Goal: Find specific page/section: Find specific page/section

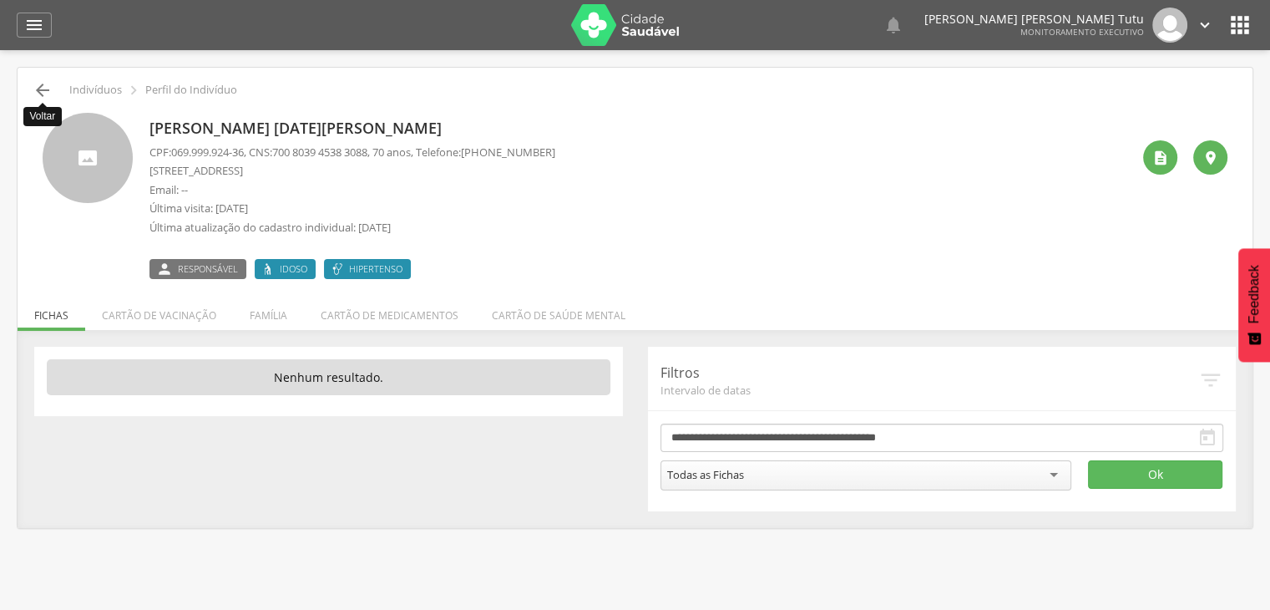
click at [45, 92] on icon "" at bounding box center [43, 90] width 20 height 20
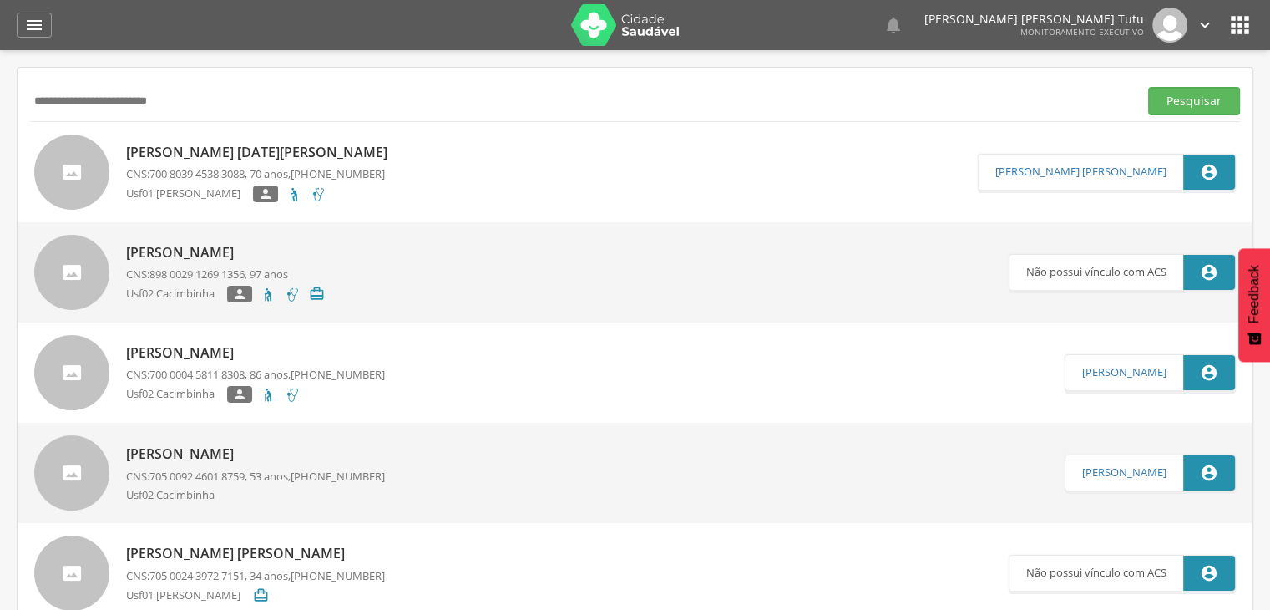
click at [204, 97] on input "**********" at bounding box center [581, 101] width 1102 height 28
type input "*"
click at [1149, 87] on button "Pesquisar" at bounding box center [1195, 101] width 92 height 28
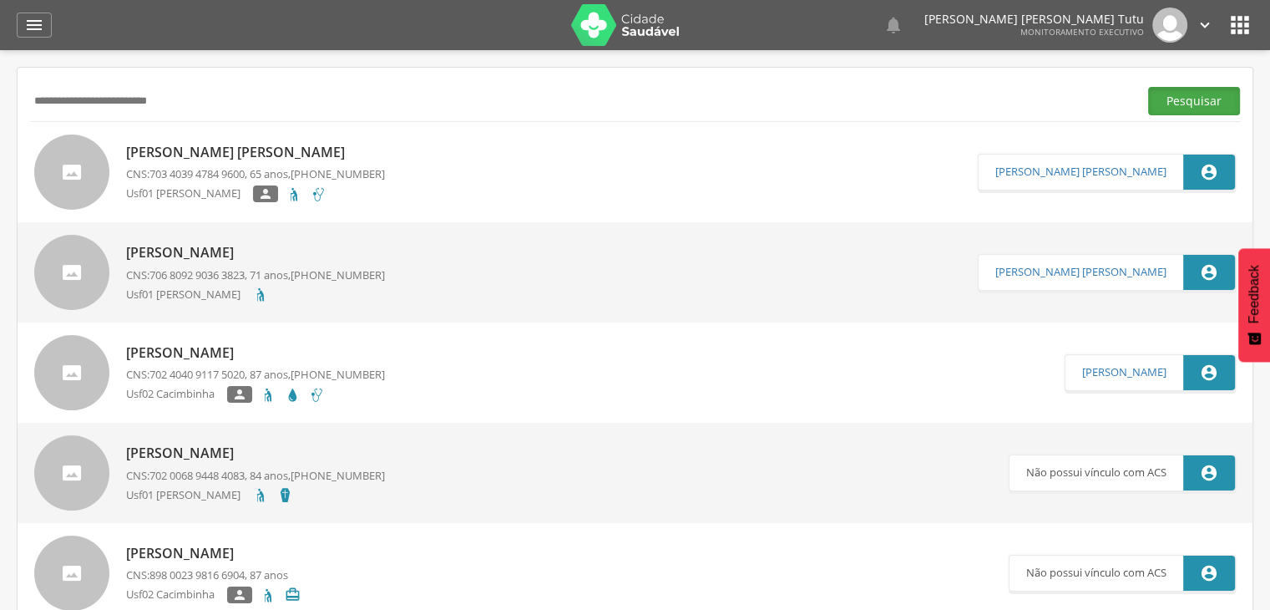
click at [1172, 94] on button "Pesquisar" at bounding box center [1195, 101] width 92 height 28
click at [306, 148] on p "Maria Jose de Souza Pereira" at bounding box center [255, 152] width 259 height 19
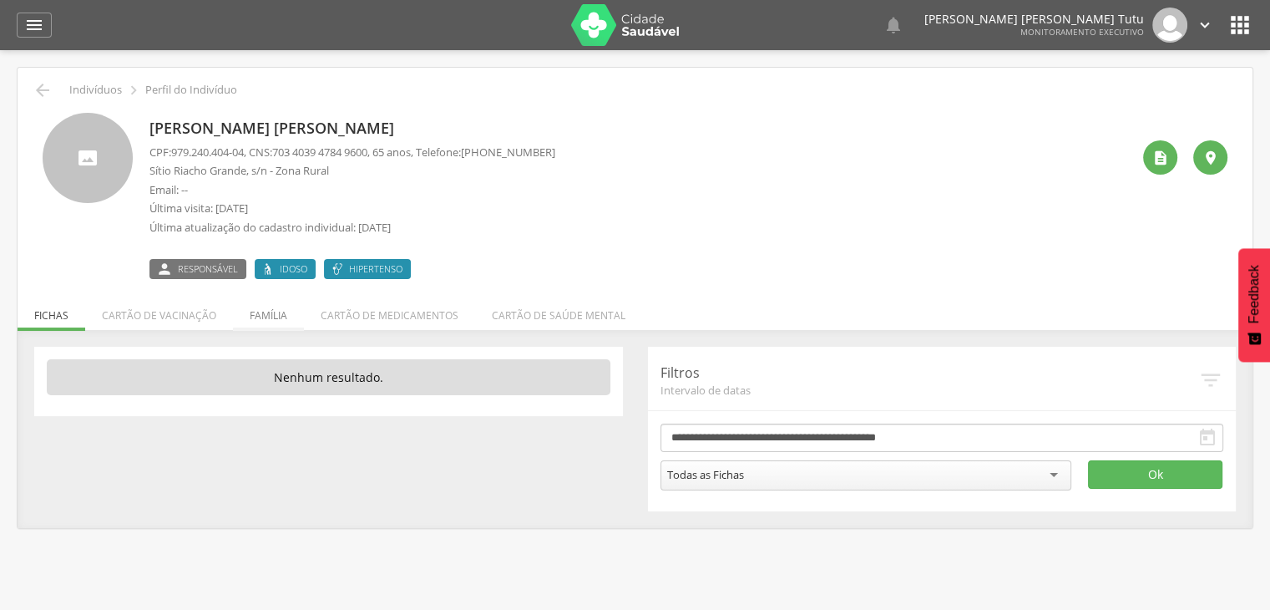
click at [278, 317] on li "Família" at bounding box center [268, 311] width 71 height 39
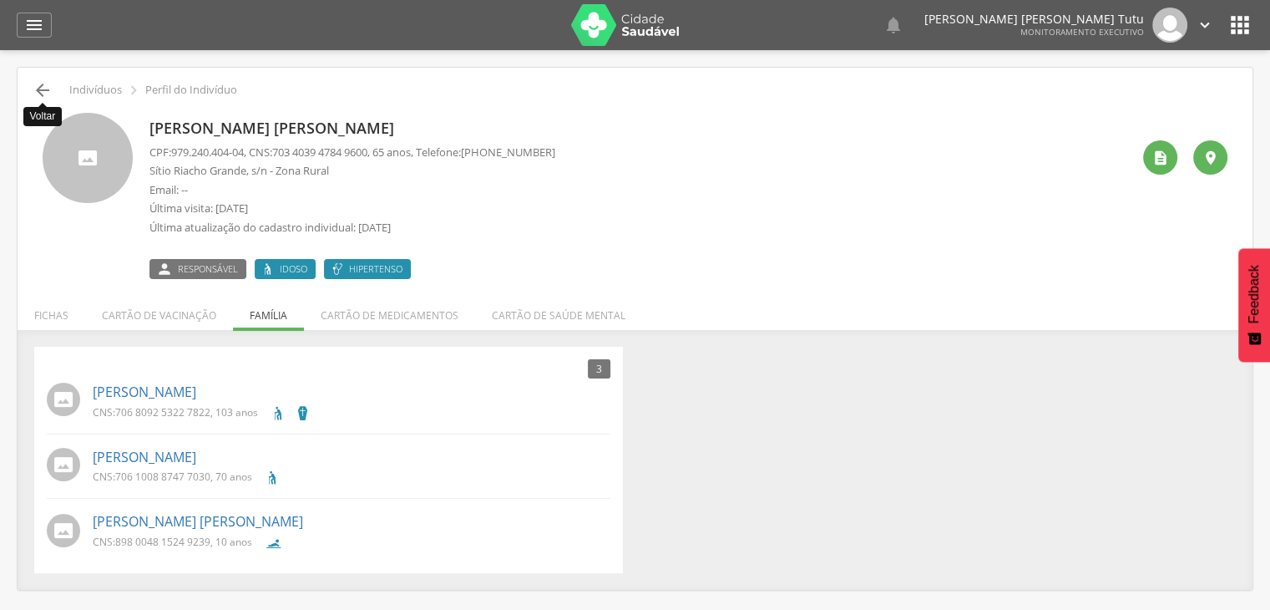
click at [42, 88] on icon "" at bounding box center [43, 90] width 20 height 20
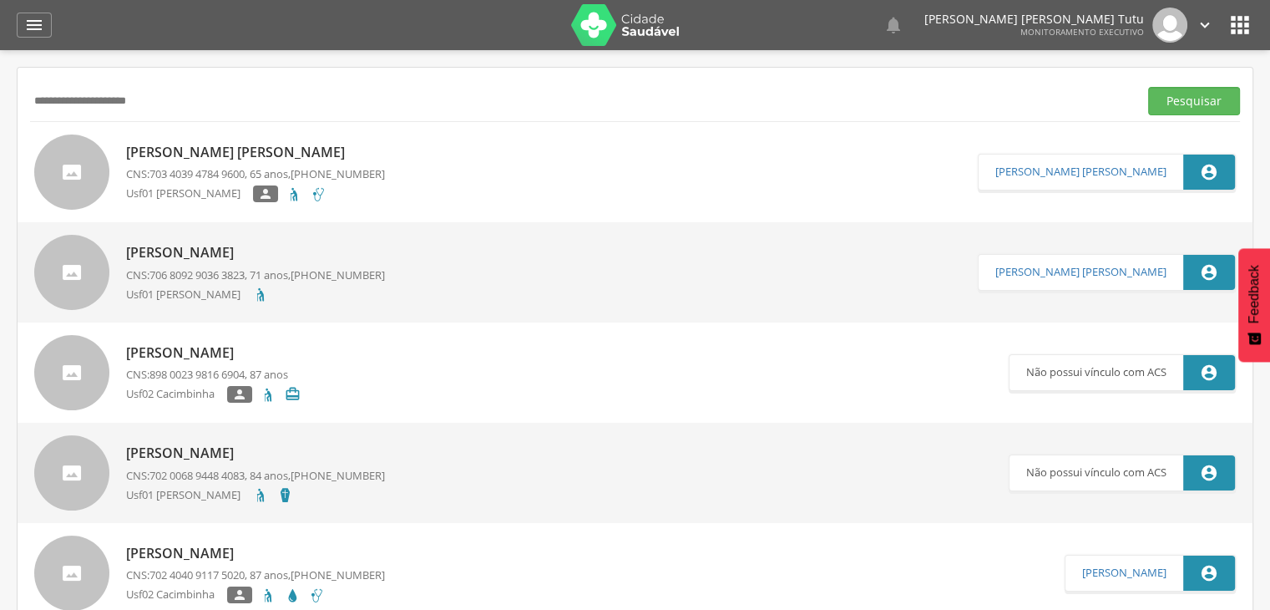
click at [1149, 87] on button "Pesquisar" at bounding box center [1195, 101] width 92 height 28
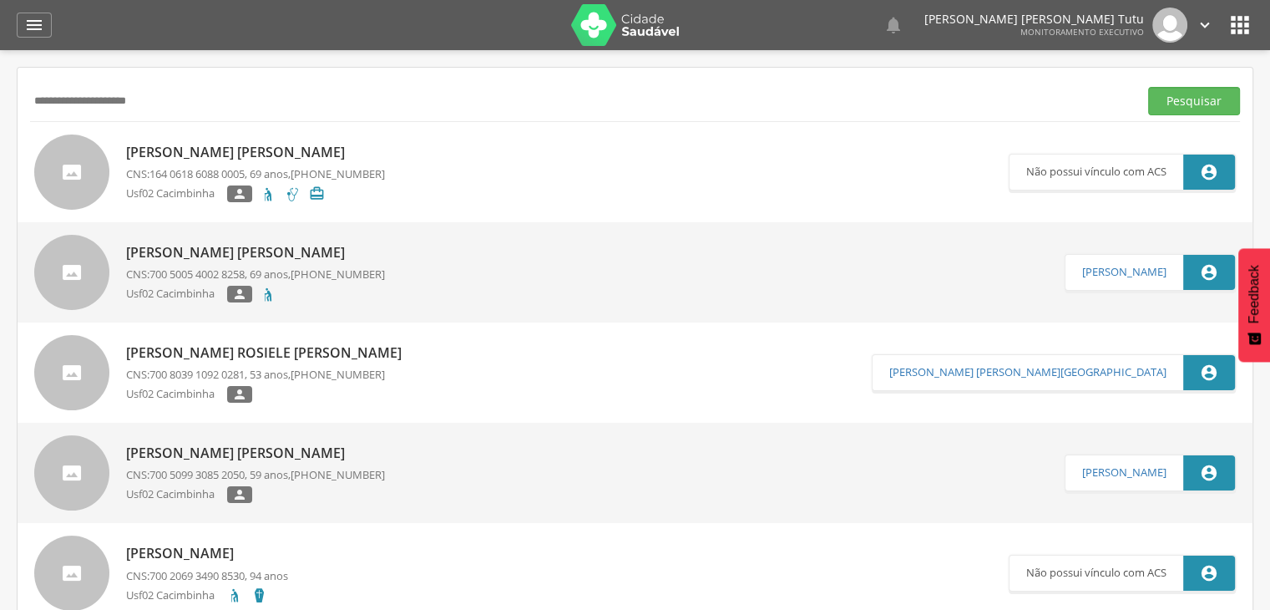
click at [332, 155] on p "Maria Margarida Raposo de Freitas" at bounding box center [255, 152] width 259 height 19
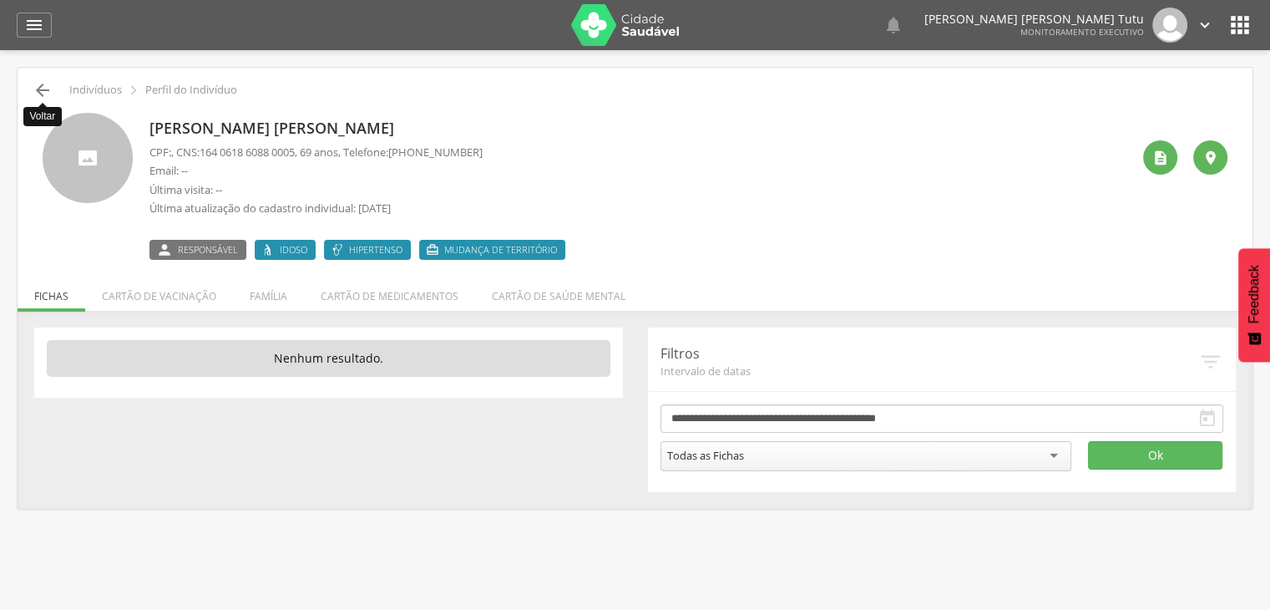
click at [42, 90] on icon "" at bounding box center [43, 90] width 20 height 20
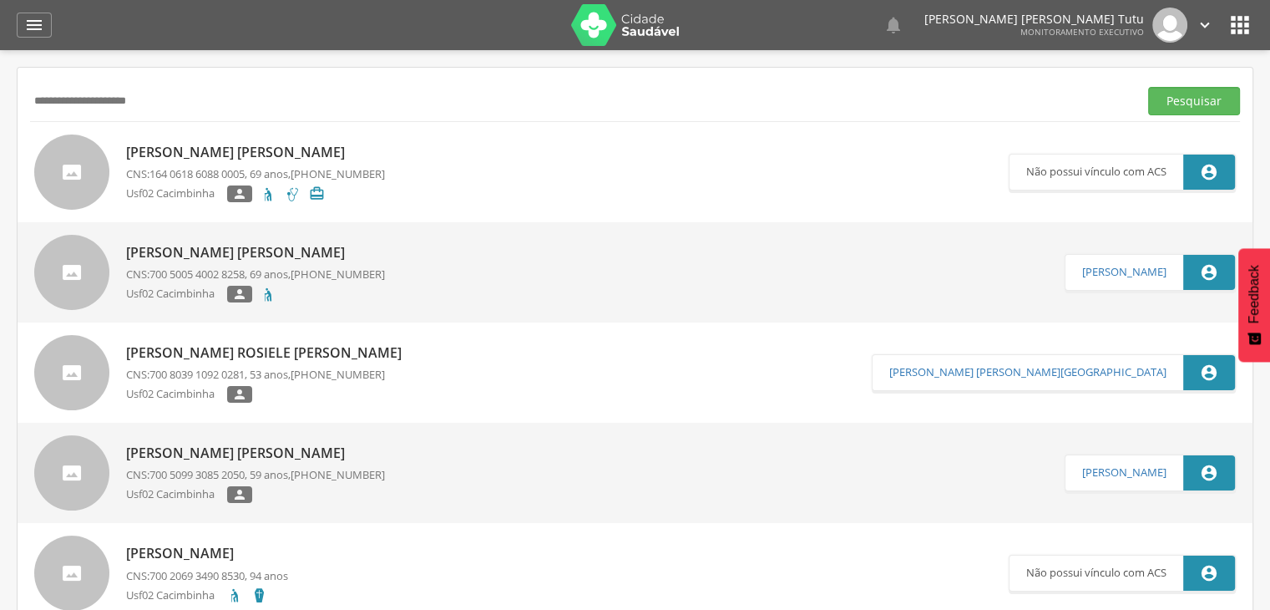
click at [197, 268] on span "700 5005 4002 8258" at bounding box center [197, 273] width 95 height 15
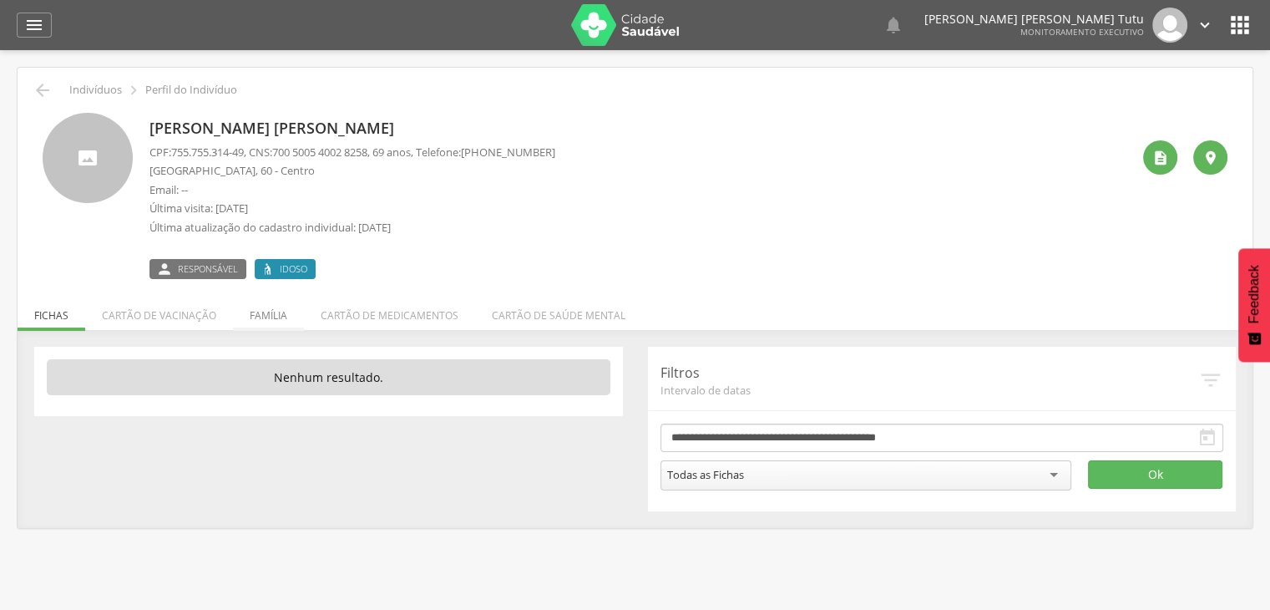
click at [259, 307] on li "Família" at bounding box center [268, 311] width 71 height 39
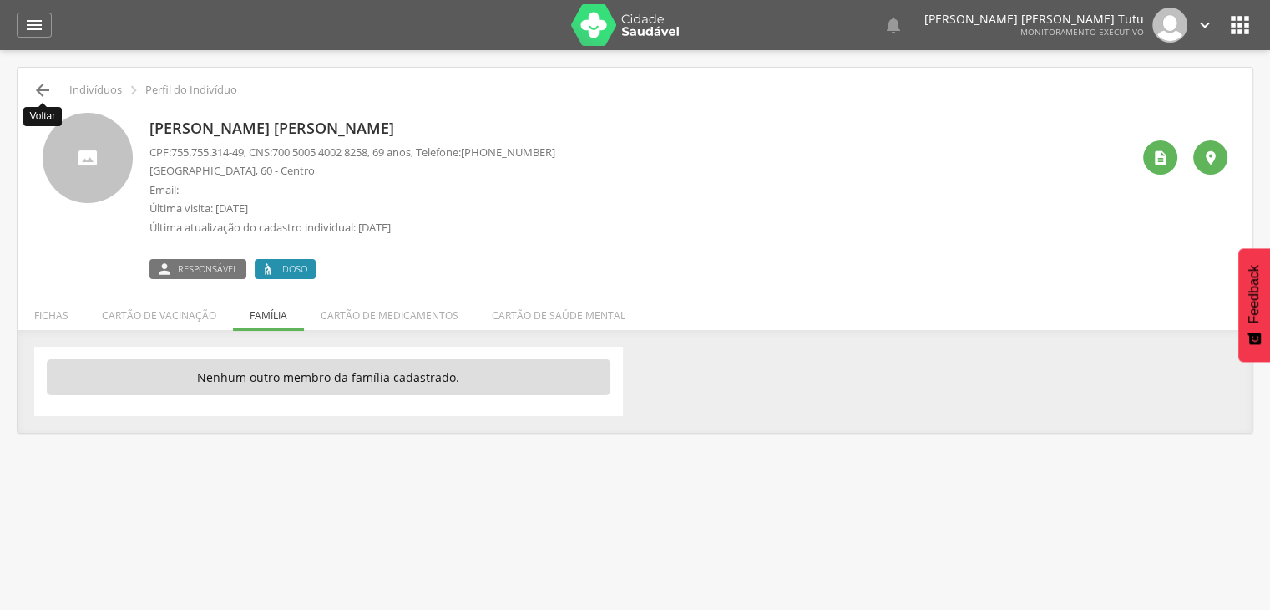
click at [38, 84] on icon "" at bounding box center [43, 90] width 20 height 20
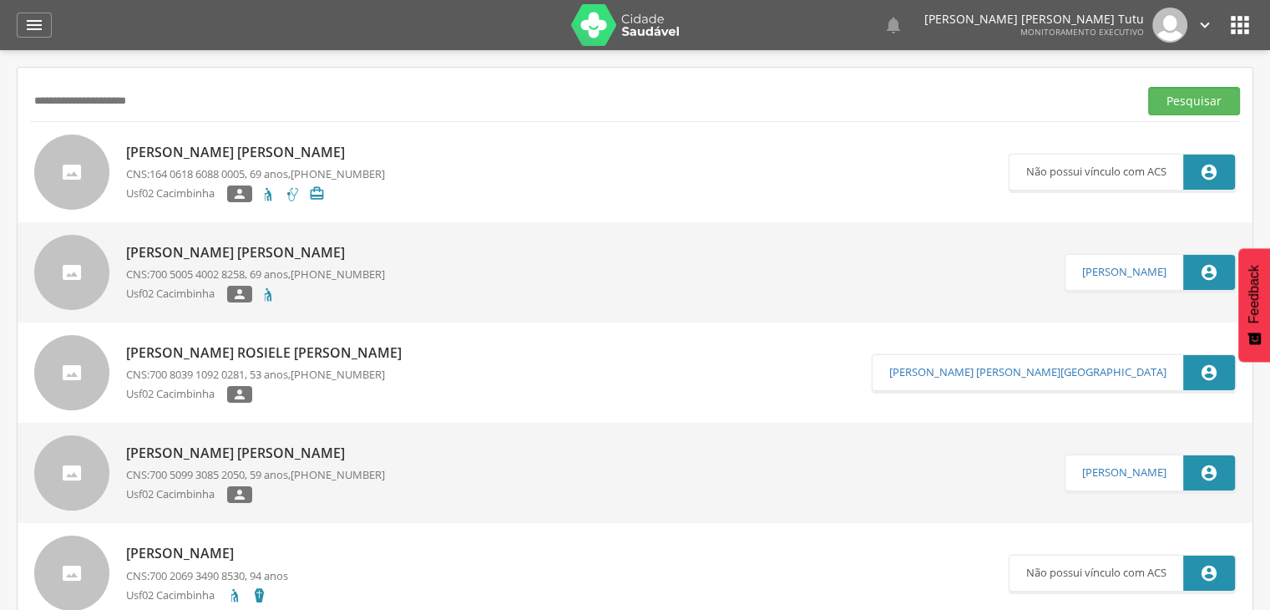
click at [189, 99] on input "**********" at bounding box center [581, 101] width 1102 height 28
type input "*"
click at [1149, 87] on button "Pesquisar" at bounding box center [1195, 101] width 92 height 28
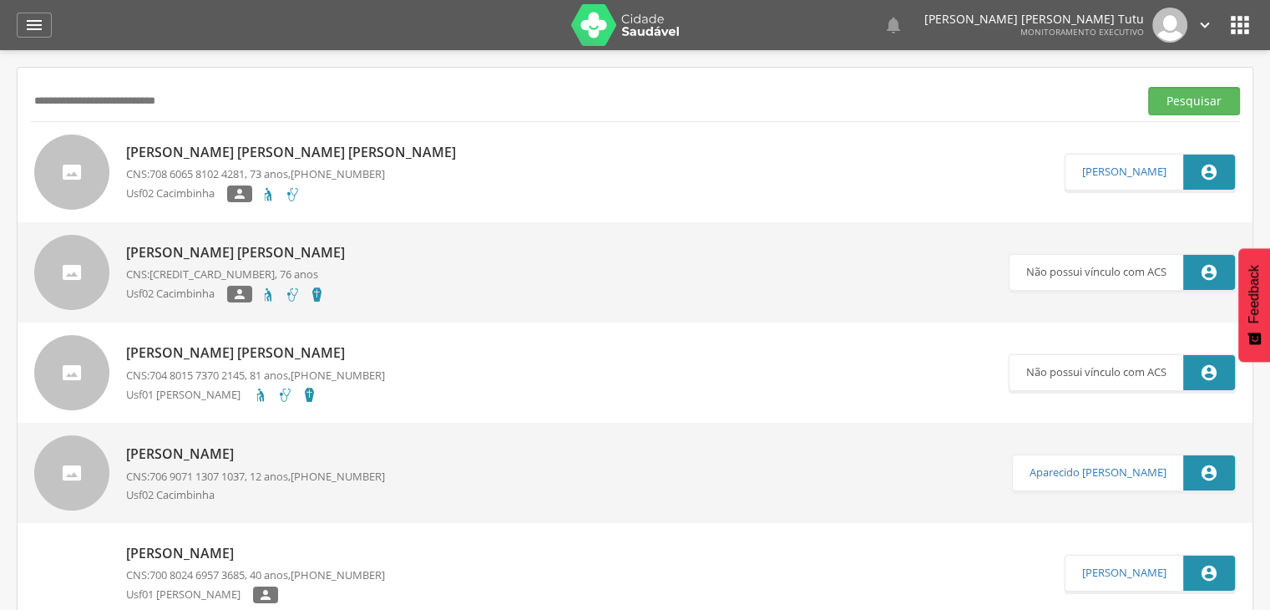
click at [239, 151] on p "Maria das Dores Lima da Silva" at bounding box center [295, 152] width 338 height 19
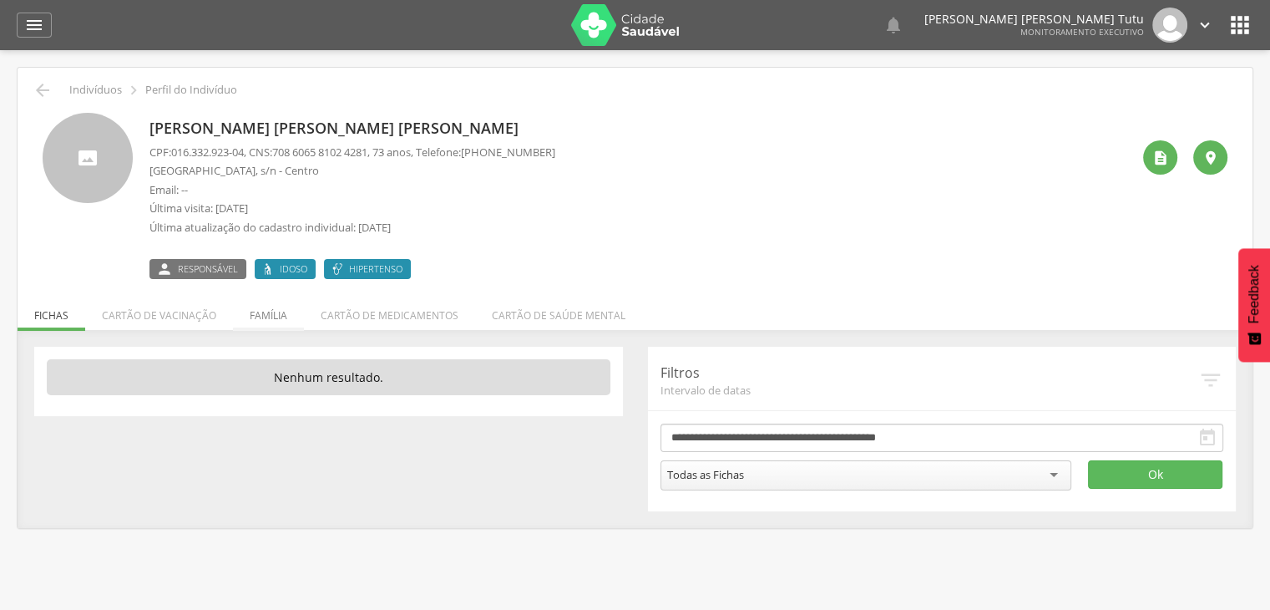
click at [278, 317] on li "Família" at bounding box center [268, 311] width 71 height 39
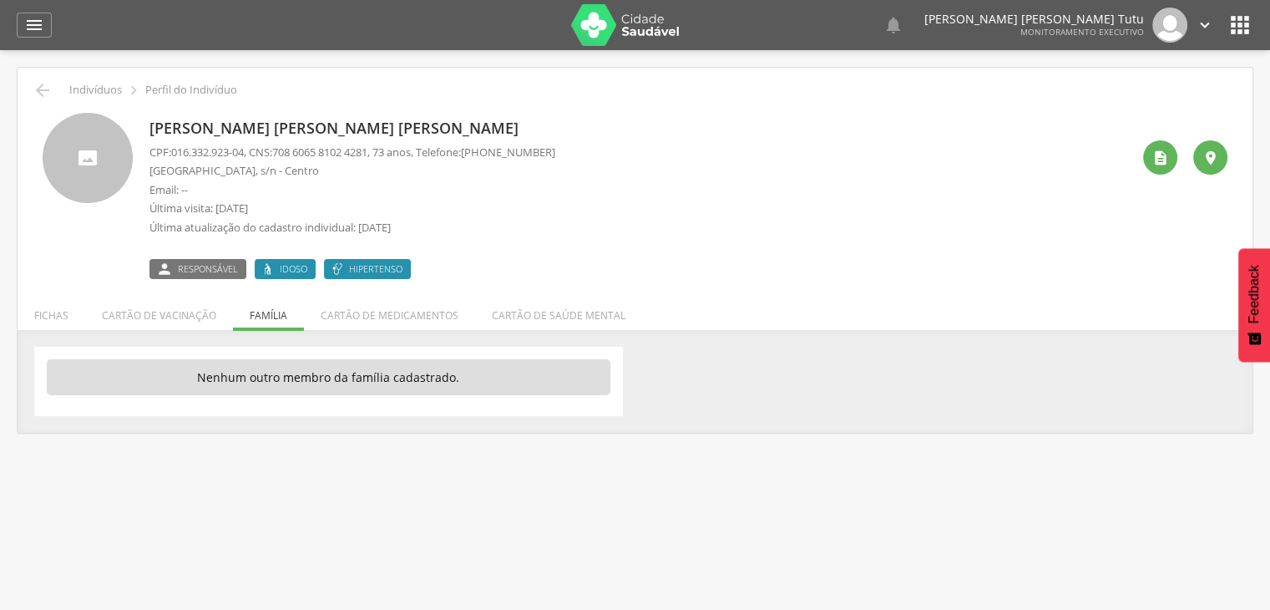
click at [278, 317] on ul "Fichas Cartão de vacinação Família Cartão de medicamentos Cartão de saúde mental" at bounding box center [635, 315] width 1235 height 14
click at [1156, 153] on icon "" at bounding box center [1161, 158] width 17 height 17
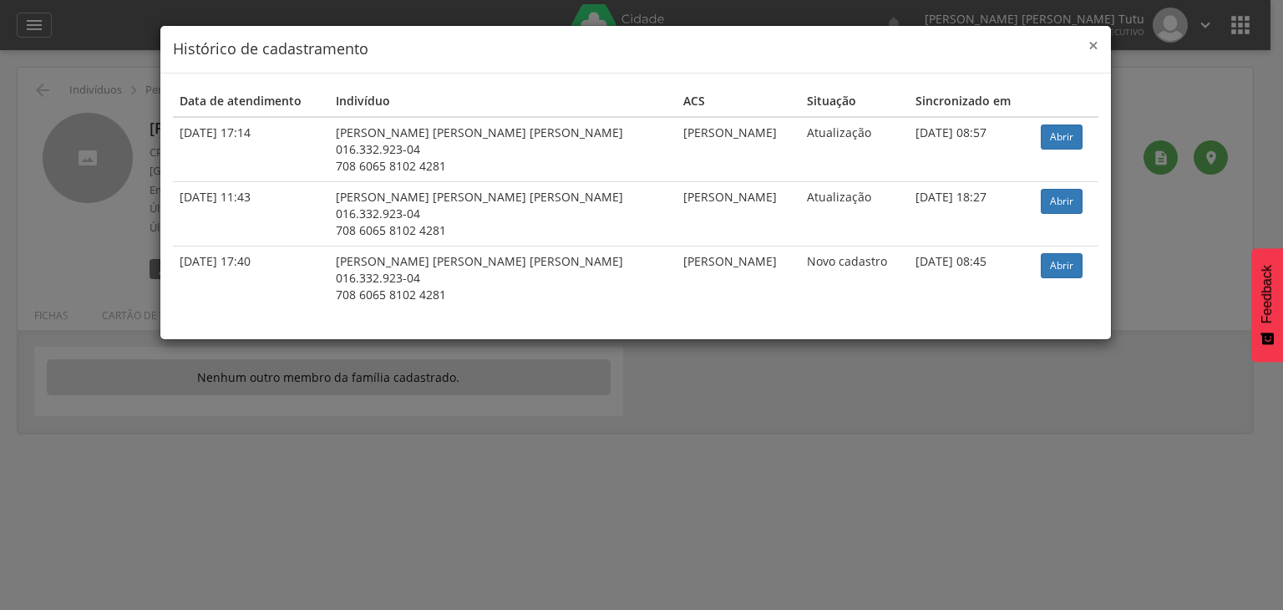
click at [1097, 50] on span "×" at bounding box center [1093, 44] width 10 height 23
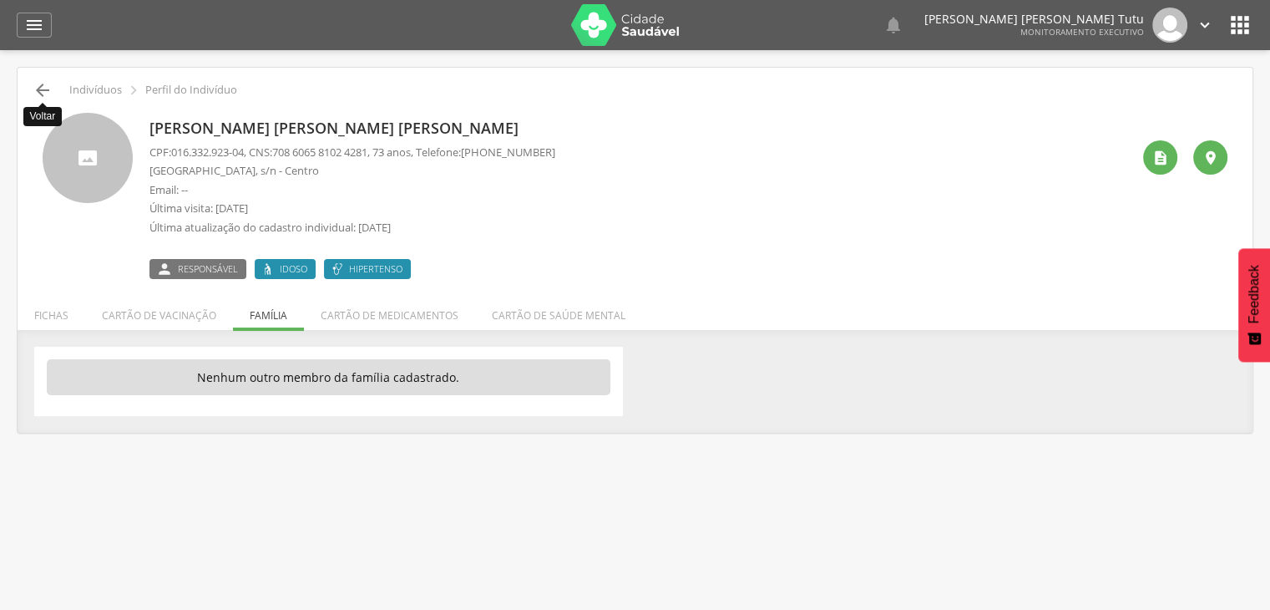
click at [48, 94] on icon "" at bounding box center [43, 90] width 20 height 20
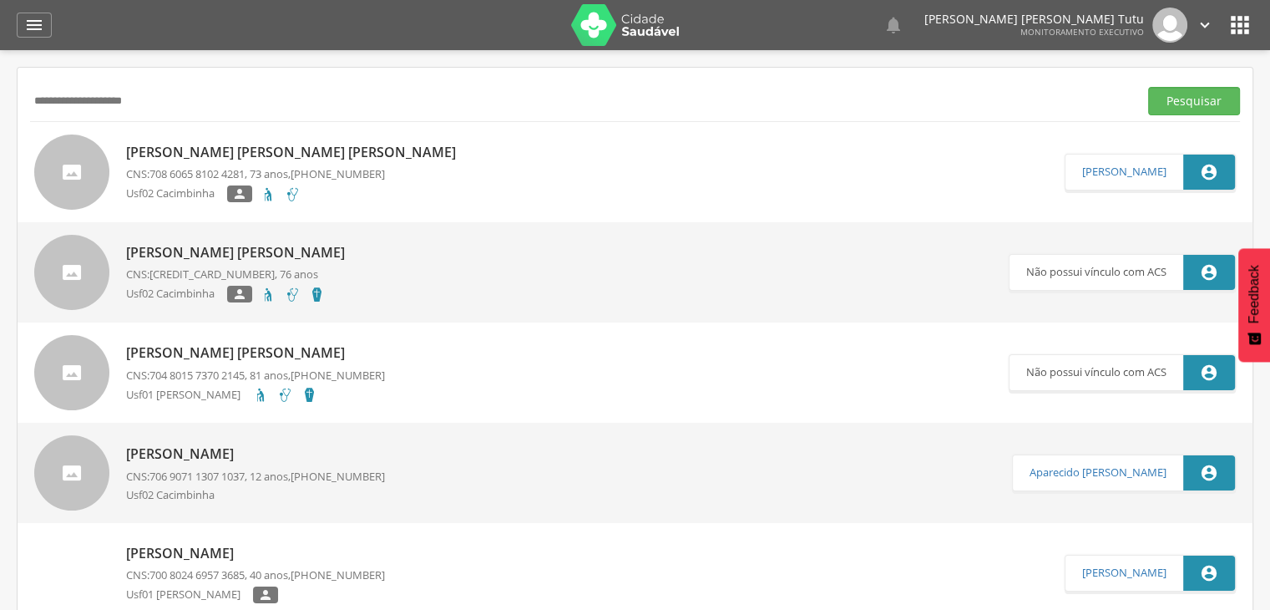
type input "**********"
click at [1149, 87] on button "Pesquisar" at bounding box center [1195, 101] width 92 height 28
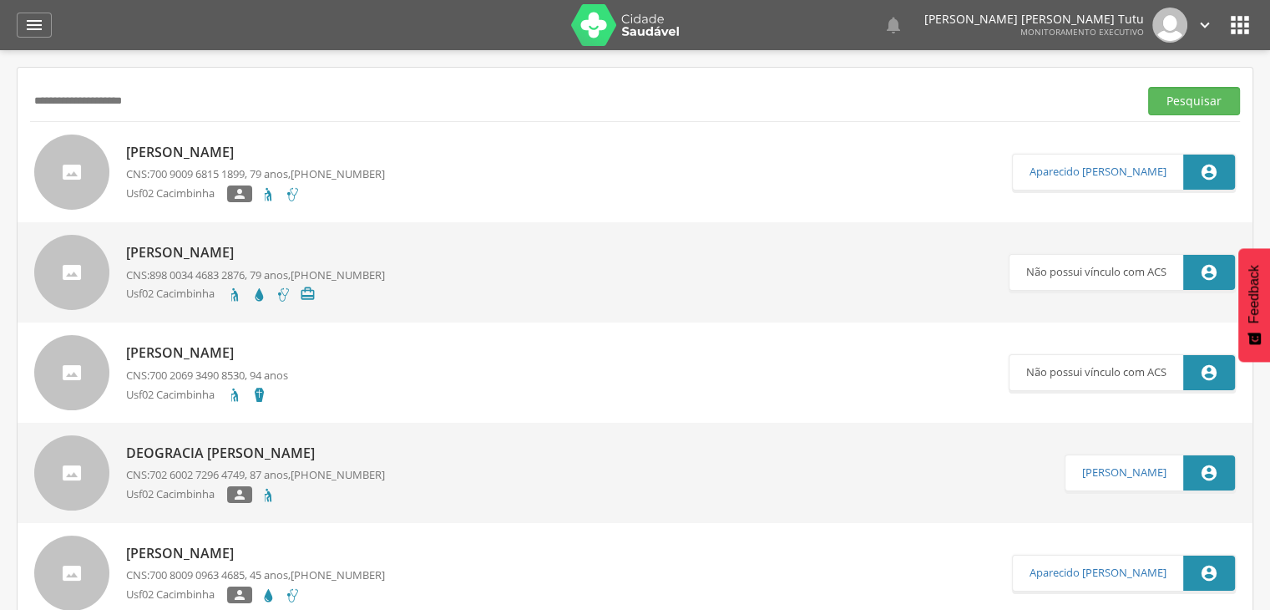
click at [246, 147] on p "Maria Josefa Ferreira" at bounding box center [255, 152] width 259 height 19
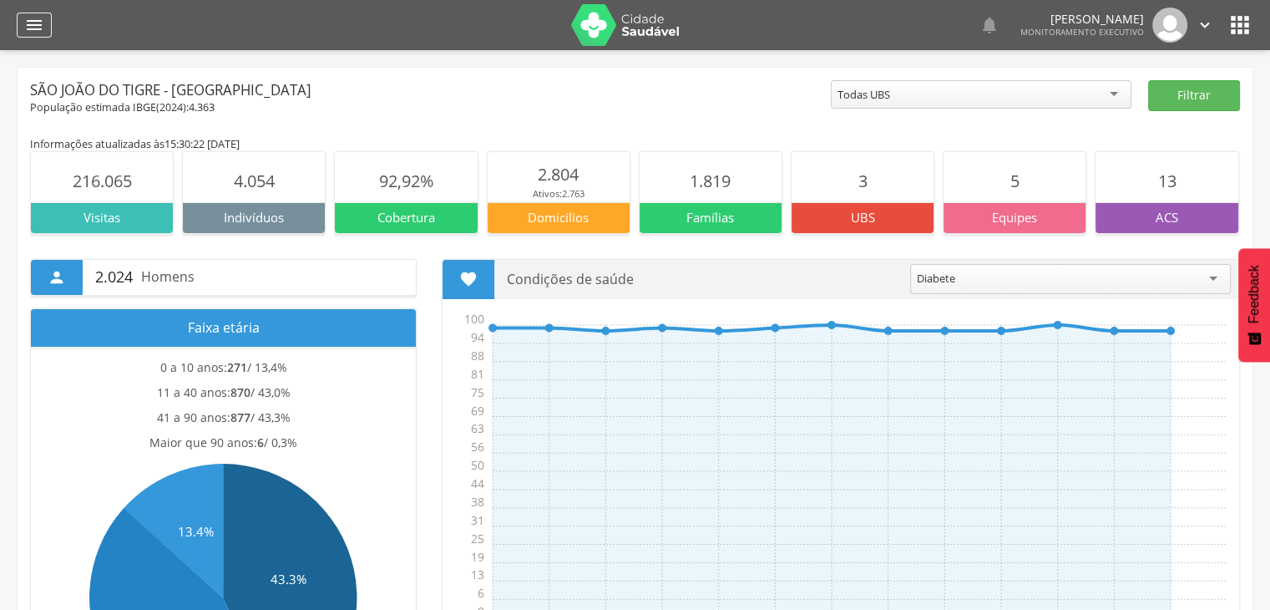
click at [39, 16] on icon "" at bounding box center [34, 25] width 20 height 20
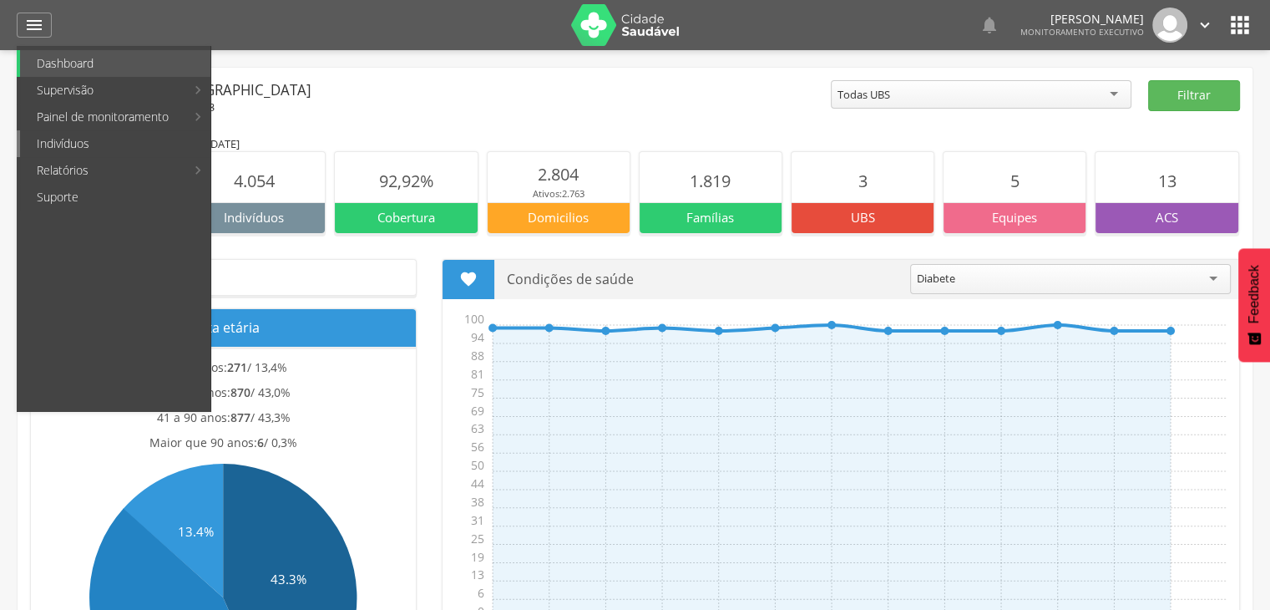
click at [90, 148] on link "Indivíduos" at bounding box center [115, 143] width 190 height 27
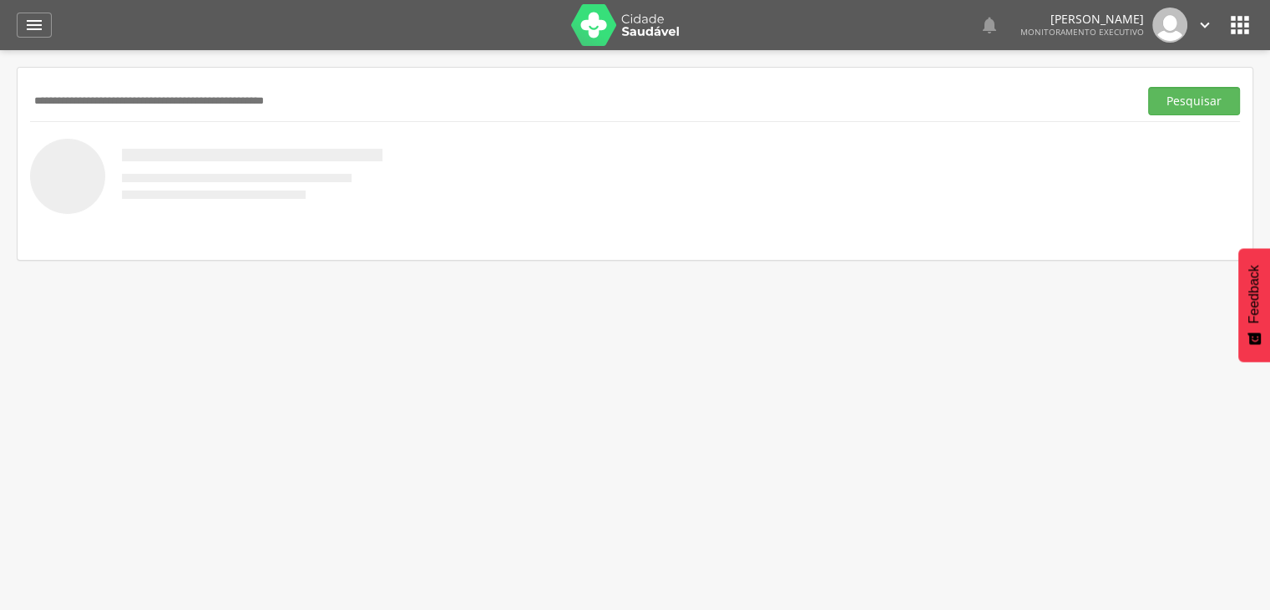
click at [113, 100] on input "text" at bounding box center [581, 101] width 1102 height 28
click at [1149, 87] on button "Pesquisar" at bounding box center [1195, 101] width 92 height 28
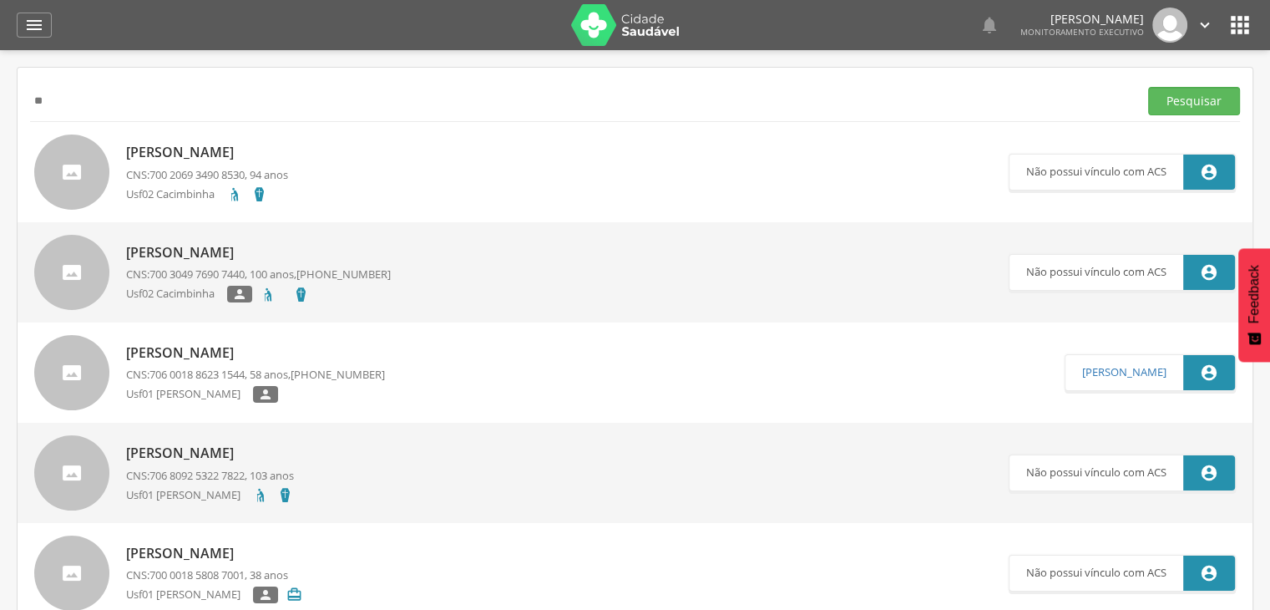
type input "*"
